Goal: Task Accomplishment & Management: Manage account settings

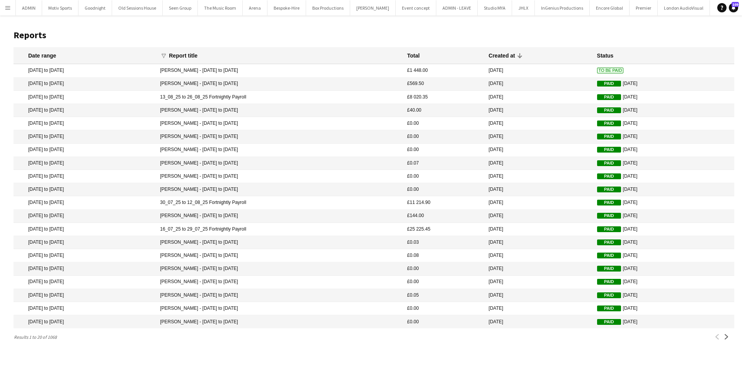
click at [593, 74] on mat-cell "To Be Paid" at bounding box center [663, 70] width 141 height 13
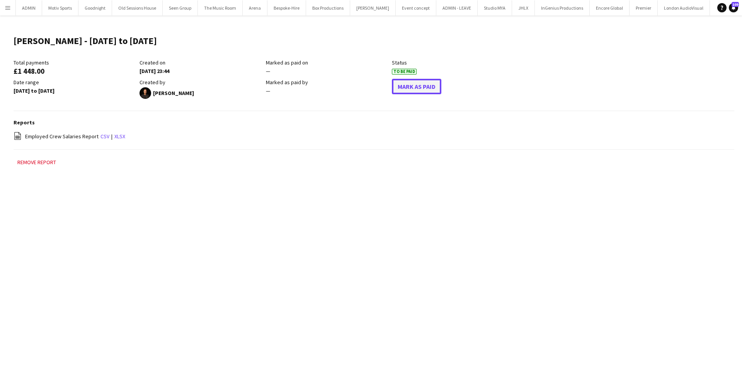
click at [412, 90] on button "Mark As Paid" at bounding box center [416, 86] width 49 height 15
click at [11, 4] on button "Menu" at bounding box center [7, 7] width 15 height 15
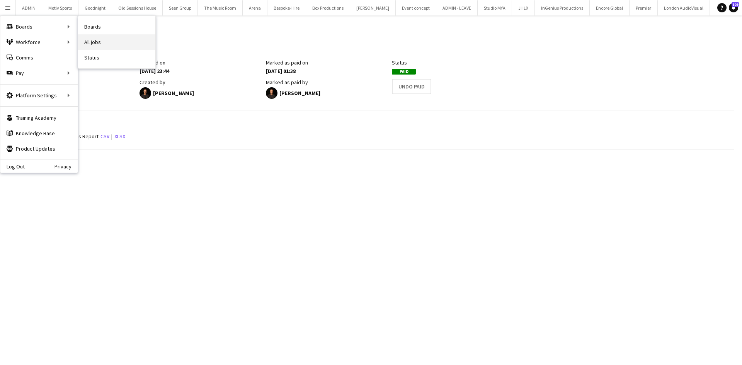
click at [97, 37] on link "All jobs" at bounding box center [116, 41] width 77 height 15
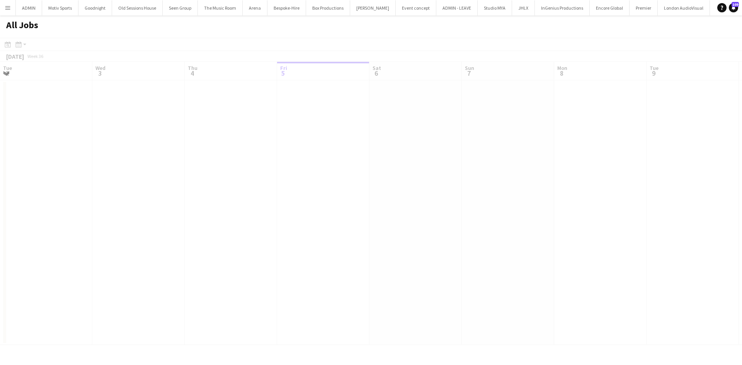
scroll to position [0, 185]
